Goal: Communication & Community: Answer question/provide support

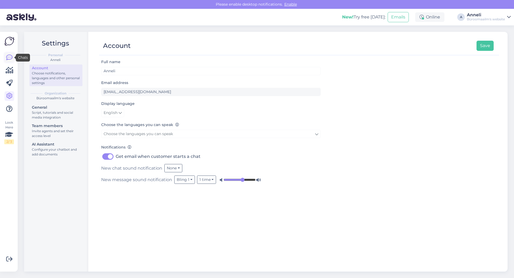
click at [6, 57] on icon at bounding box center [9, 57] width 6 height 6
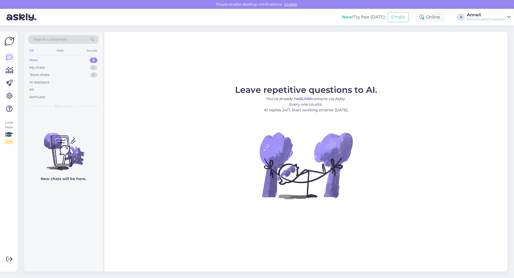
click at [176, 259] on div "Leave repetitive questions to AI. You’ve already had 5,688 contacts via Askly. …" at bounding box center [305, 152] width 403 height 240
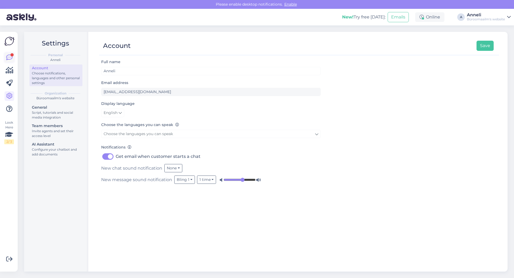
click at [11, 56] on div at bounding box center [11, 54] width 3 height 3
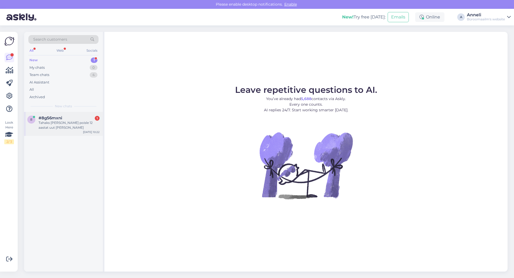
click at [79, 114] on div "8 #8g56mxni 1 Tahaks [PERSON_NAME] poisle 12 aastat uut [PERSON_NAME] [DATE] 10…" at bounding box center [63, 124] width 79 height 24
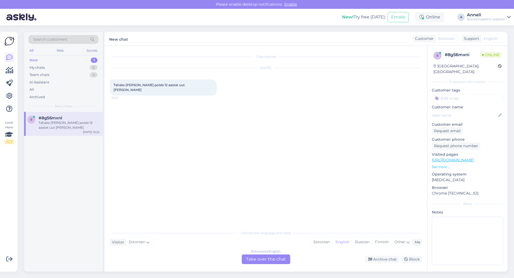
click at [249, 85] on div "[DATE] Tahaks [PERSON_NAME] poisle 12 aastat uut [PERSON_NAME] 10:22" at bounding box center [266, 81] width 312 height 39
click at [305, 99] on div "Chat started [DATE] Tahaks [PERSON_NAME] poisle 12 aastat uut [PERSON_NAME] 10:…" at bounding box center [268, 136] width 317 height 171
click at [304, 99] on div "Chat started [DATE] Tahaks [PERSON_NAME] poisle 12 aastat uut [PERSON_NAME] 10:…" at bounding box center [268, 136] width 317 height 171
click at [316, 242] on div "Estonian" at bounding box center [322, 242] width 22 height 8
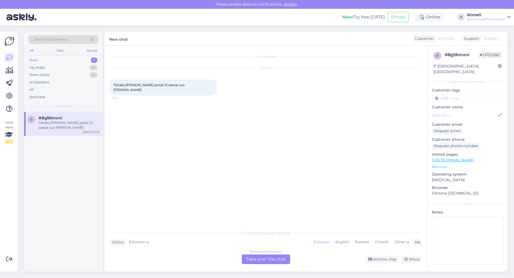
click at [276, 260] on div "Estonian to Estonian Take over the chat" at bounding box center [266, 259] width 48 height 10
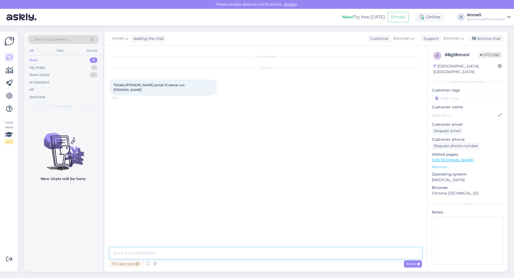
click at [199, 250] on textarea at bounding box center [266, 252] width 312 height 11
type textarea "Tere"
type textarea "soovitame kindlasti kohepeale vaatama ja proovima tulla"
